Goal: Information Seeking & Learning: Learn about a topic

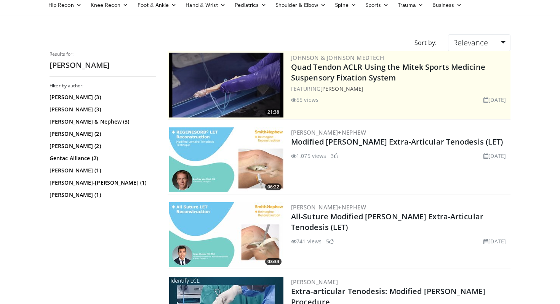
scroll to position [34, 0]
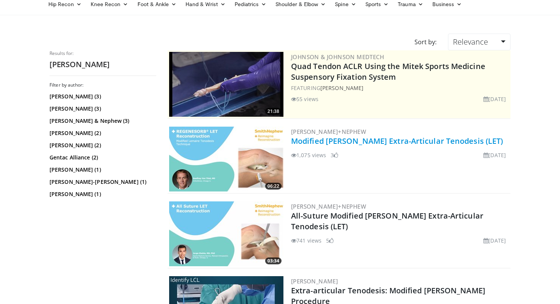
click at [396, 144] on link "Modified [PERSON_NAME] Extra-Articular Tenodesis (LET)" at bounding box center [397, 141] width 212 height 10
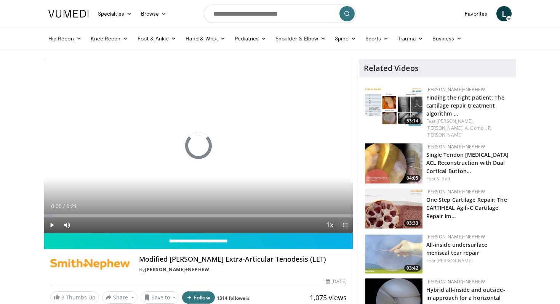
click at [345, 227] on span "Video Player" at bounding box center [344, 224] width 15 height 15
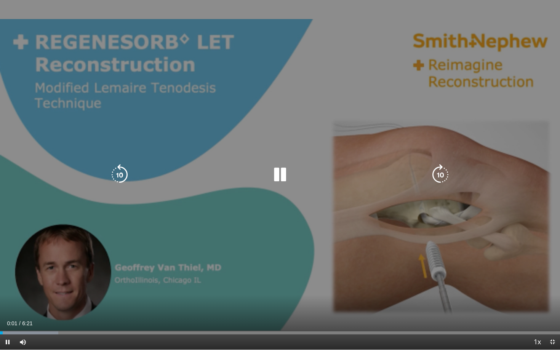
click at [442, 176] on icon "Video Player" at bounding box center [440, 174] width 21 height 21
click at [436, 177] on icon "Video Player" at bounding box center [440, 174] width 21 height 21
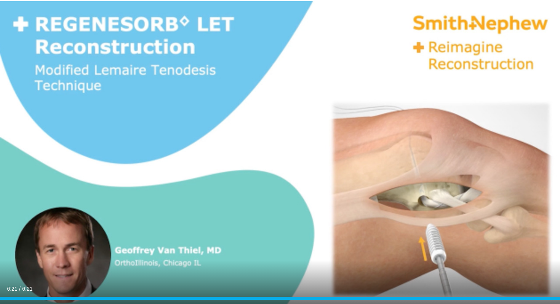
scroll to position [80, 0]
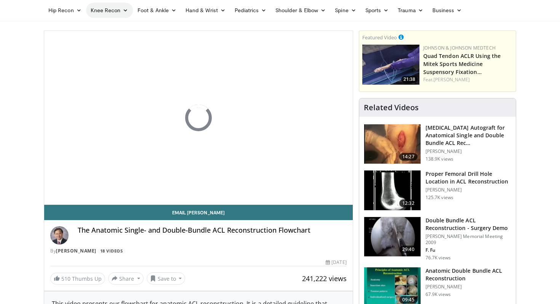
click at [109, 10] on link "Knee Recon" at bounding box center [109, 10] width 47 height 15
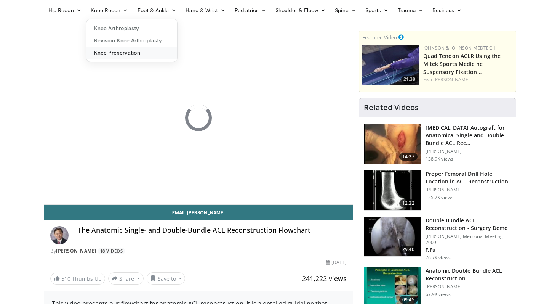
click at [125, 54] on link "Knee Preservation" at bounding box center [131, 52] width 91 height 12
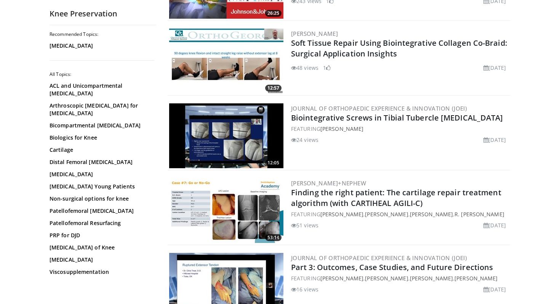
scroll to position [282, 0]
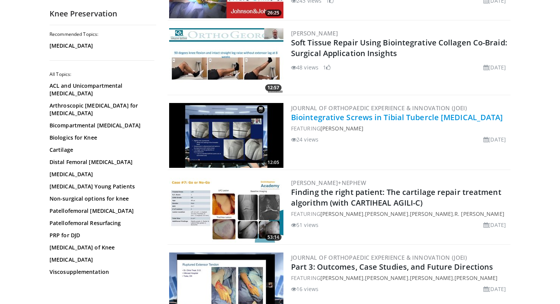
click at [424, 119] on link "Biointegrative Screws in Tibial Tubercle Osteotomy" at bounding box center [397, 117] width 212 height 10
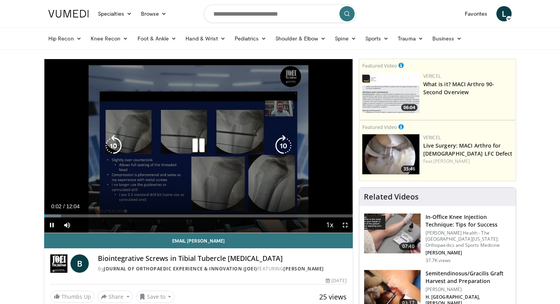
click at [279, 143] on icon "Video Player" at bounding box center [283, 145] width 21 height 21
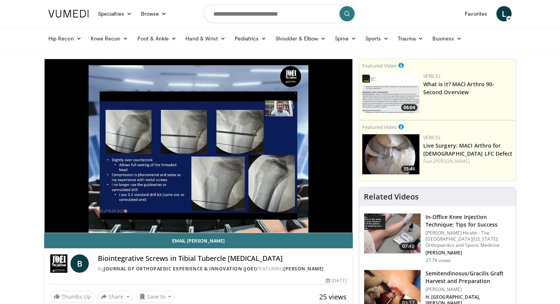
click at [281, 145] on div "30 seconds Tap to unmute" at bounding box center [198, 145] width 308 height 173
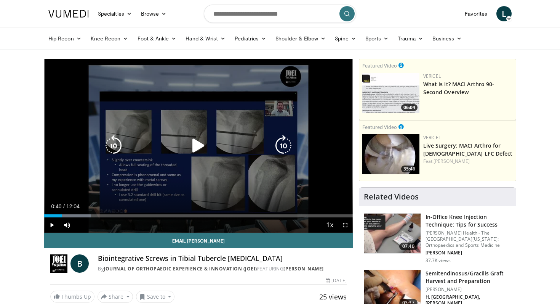
click at [285, 146] on icon "Video Player" at bounding box center [283, 145] width 21 height 21
click at [197, 146] on icon "Video Player" at bounding box center [198, 145] width 21 height 21
click at [285, 146] on icon "Video Player" at bounding box center [283, 145] width 21 height 21
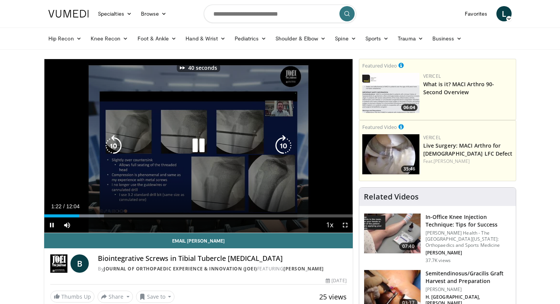
click at [285, 146] on icon "Video Player" at bounding box center [283, 145] width 21 height 21
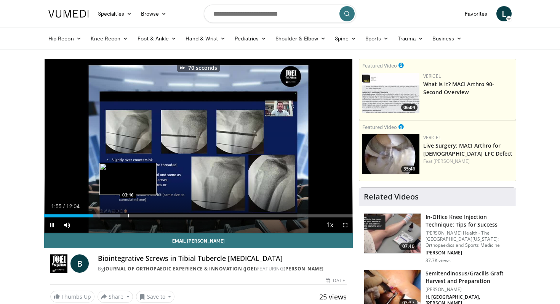
click at [129, 212] on div "Loaded : 24.65% 01:55 03:16" at bounding box center [198, 213] width 308 height 7
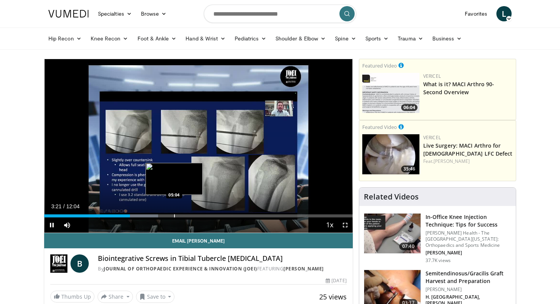
click at [174, 213] on div "Loaded : 36.98% 03:21 05:04" at bounding box center [198, 213] width 308 height 7
click at [177, 212] on div "Loaded : 53.43% 05:25 05:13" at bounding box center [198, 213] width 308 height 7
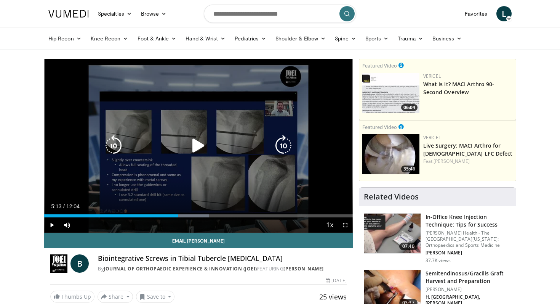
click at [196, 145] on icon "Video Player" at bounding box center [198, 145] width 21 height 21
click at [291, 148] on icon "Video Player" at bounding box center [283, 145] width 21 height 21
click at [287, 148] on icon "Video Player" at bounding box center [283, 145] width 21 height 21
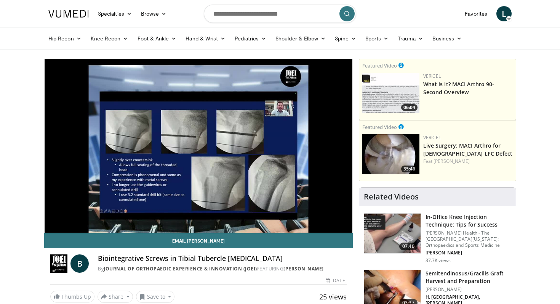
click at [287, 148] on div "30 seconds Tap to unmute" at bounding box center [198, 145] width 308 height 173
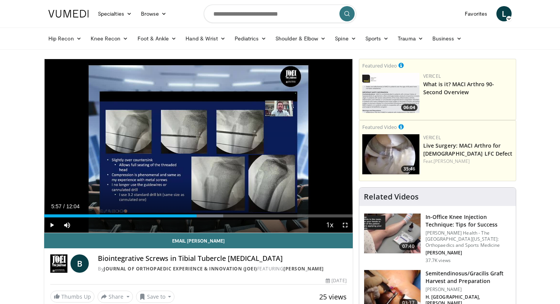
click at [287, 148] on div "30 seconds Tap to unmute" at bounding box center [198, 145] width 308 height 173
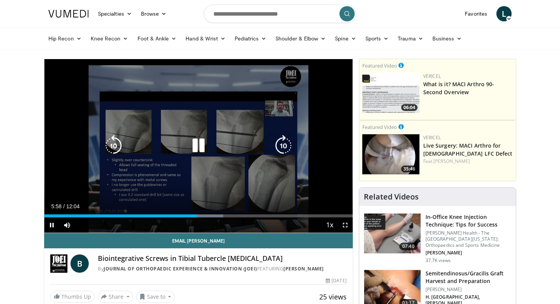
click at [281, 153] on icon "Video Player" at bounding box center [283, 145] width 21 height 21
click at [282, 150] on icon "Video Player" at bounding box center [283, 145] width 21 height 21
click at [111, 148] on icon "Video Player" at bounding box center [113, 145] width 21 height 21
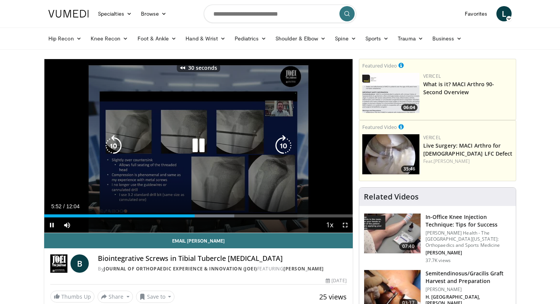
click at [111, 148] on icon "Video Player" at bounding box center [113, 145] width 21 height 21
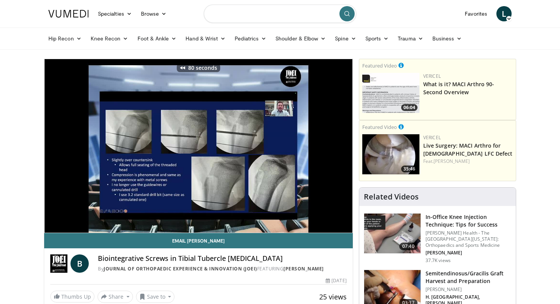
click at [282, 18] on input "Search topics, interventions" at bounding box center [280, 14] width 152 height 18
type input "**********"
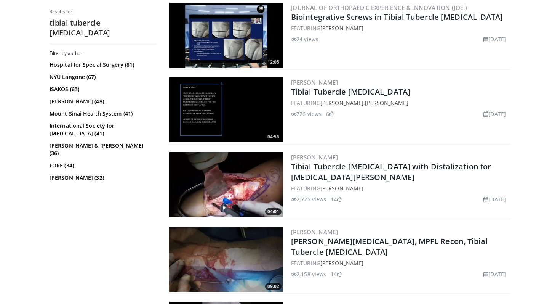
scroll to position [383, 0]
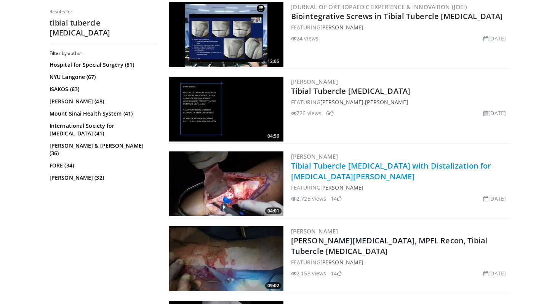
click at [355, 167] on link "Tibial Tubercle [MEDICAL_DATA] with Distalization for [MEDICAL_DATA][PERSON_NAM…" at bounding box center [391, 170] width 200 height 21
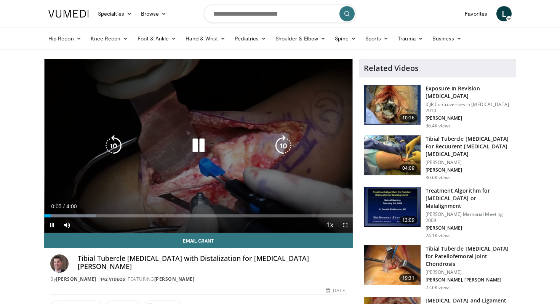
click at [282, 146] on icon "Video Player" at bounding box center [283, 145] width 21 height 21
